Goal: Information Seeking & Learning: Understand process/instructions

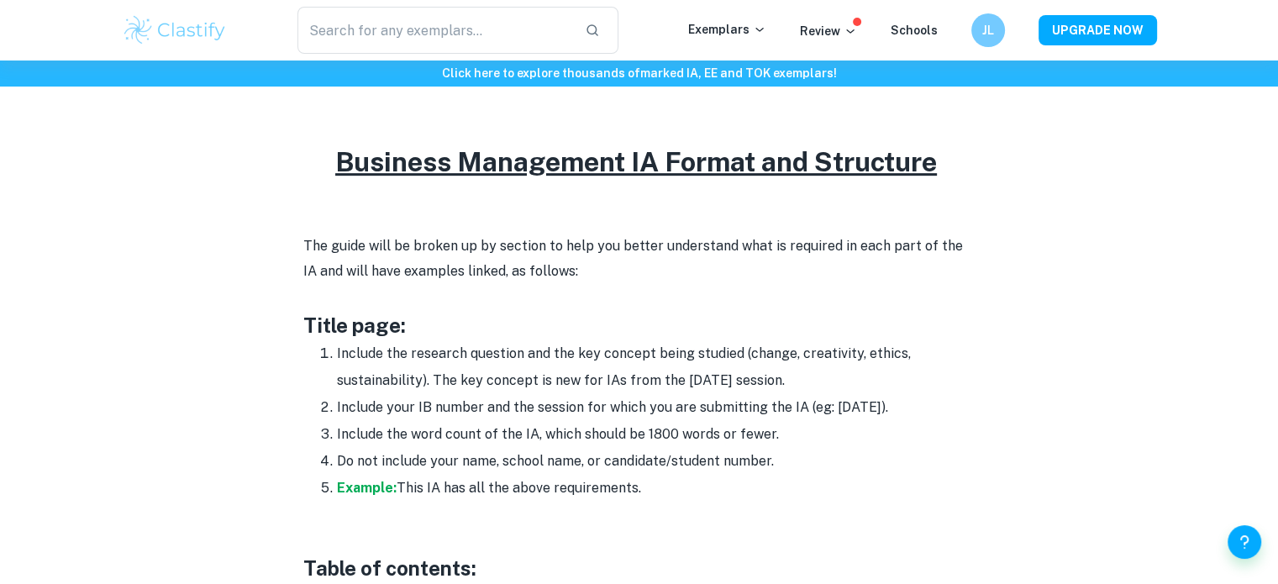
checkbox input "true"
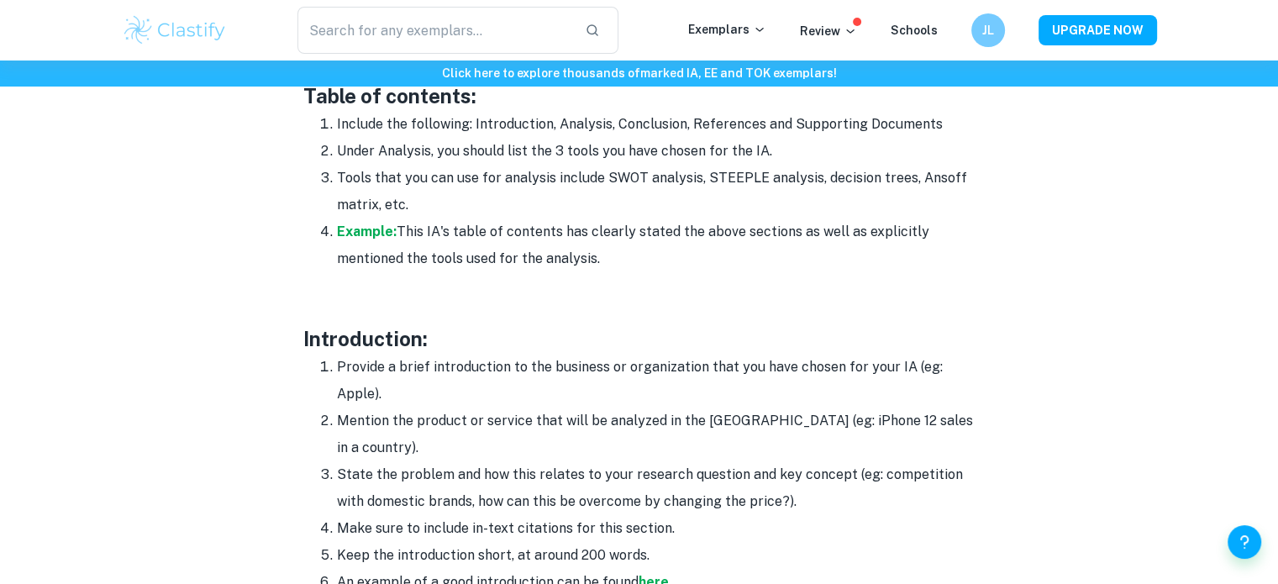
scroll to position [1344, 0]
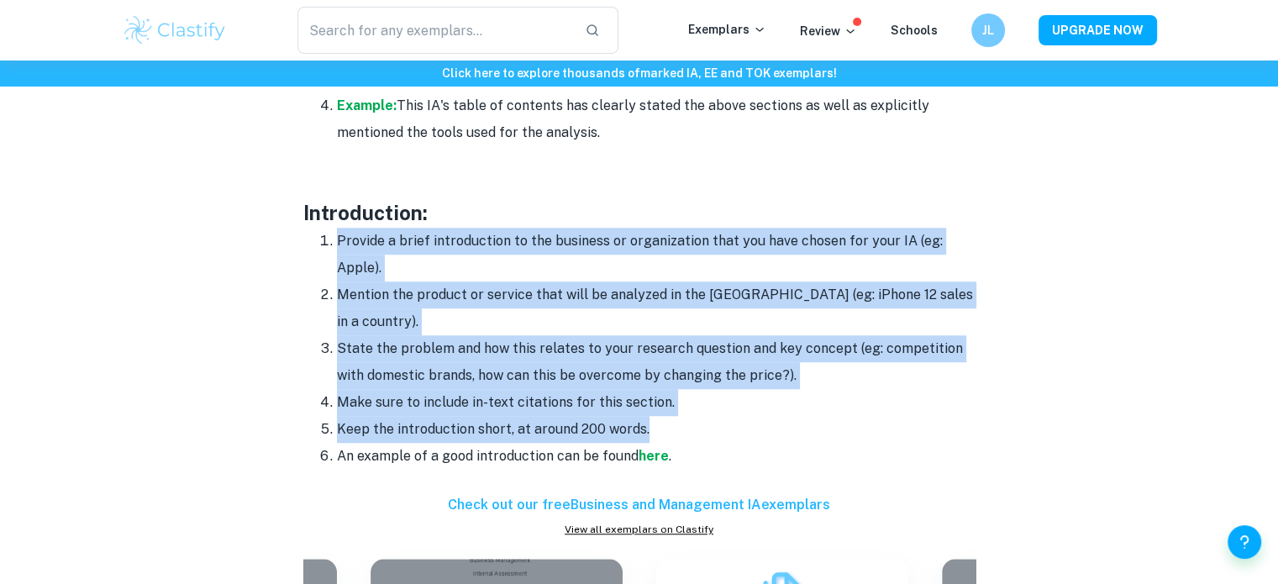
drag, startPoint x: 332, startPoint y: 246, endPoint x: 676, endPoint y: 399, distance: 376.9
click at [676, 399] on ol "Provide a brief introduction to the business or organization that you have chos…" at bounding box center [639, 349] width 672 height 242
copy ol "Provide a brief introduction to the business or organization that you have chos…"
